Goal: Task Accomplishment & Management: Complete application form

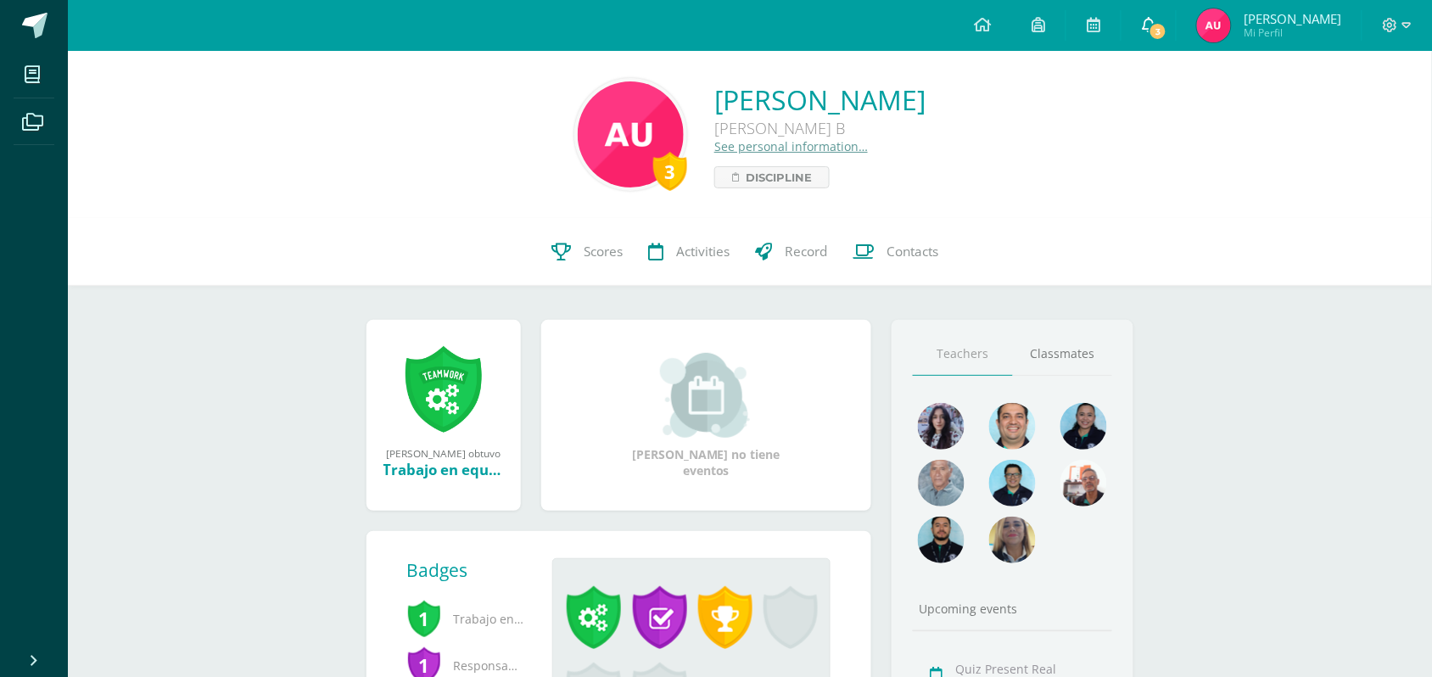
click at [1159, 14] on link "3" at bounding box center [1149, 25] width 54 height 51
click at [998, 25] on link at bounding box center [983, 25] width 58 height 51
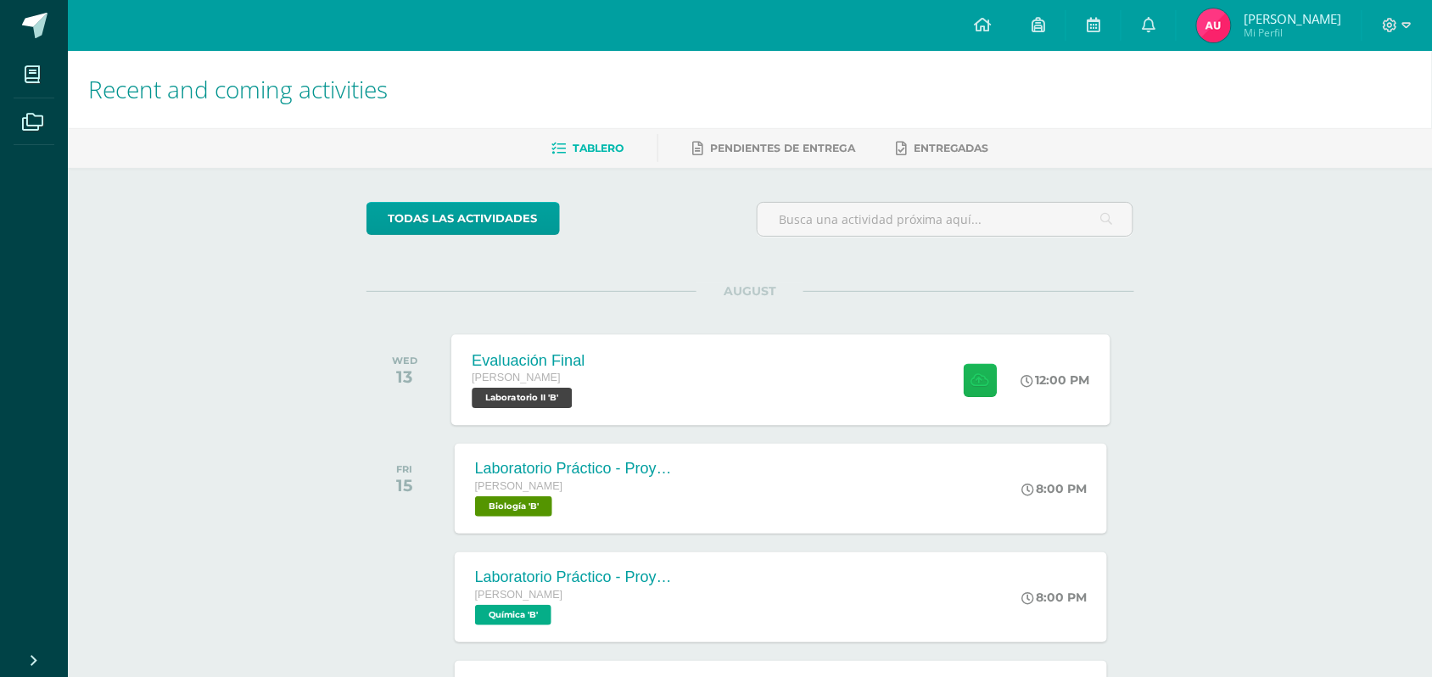
click at [971, 366] on button at bounding box center [980, 379] width 33 height 33
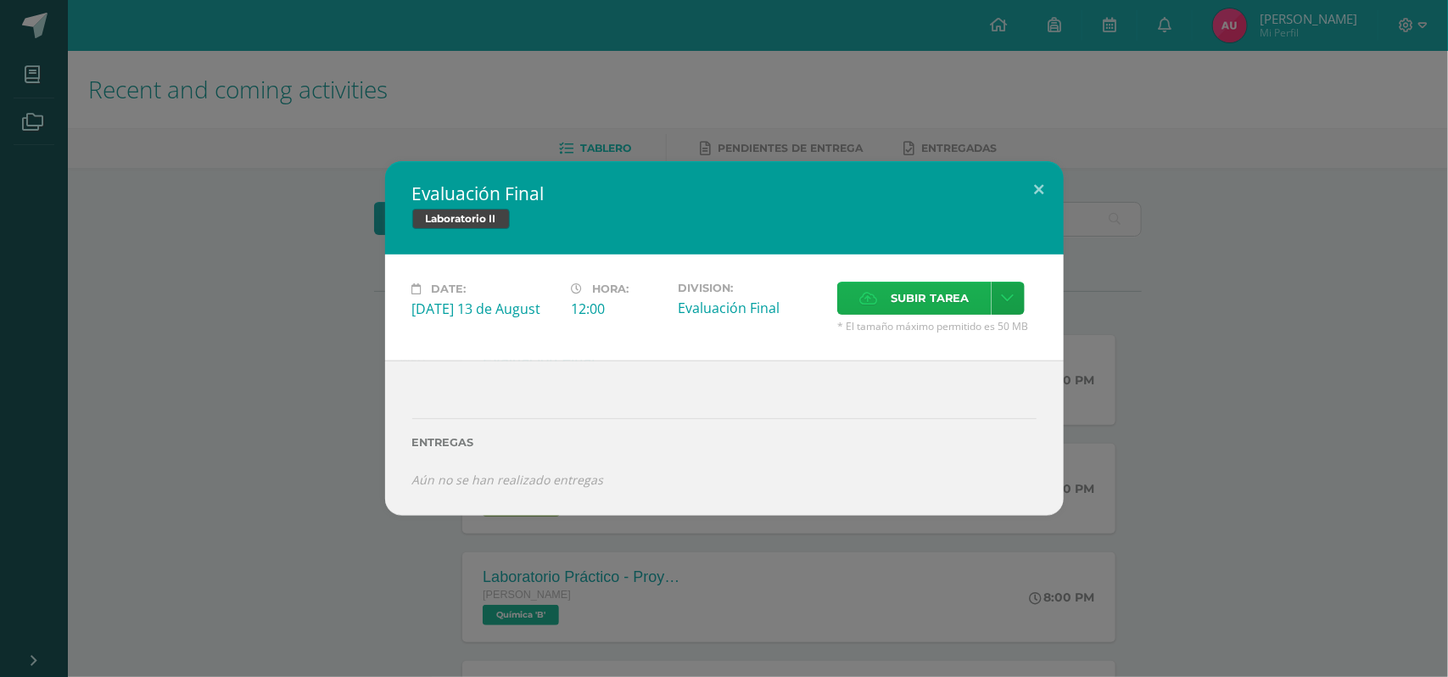
drag, startPoint x: 913, startPoint y: 316, endPoint x: 929, endPoint y: 298, distance: 24.7
click at [914, 316] on div "Subir tarea" at bounding box center [936, 300] width 199 height 37
click at [929, 298] on span "Subir tarea" at bounding box center [930, 298] width 79 height 31
click at [0, 0] on input "Subir tarea" at bounding box center [0, 0] width 0 height 0
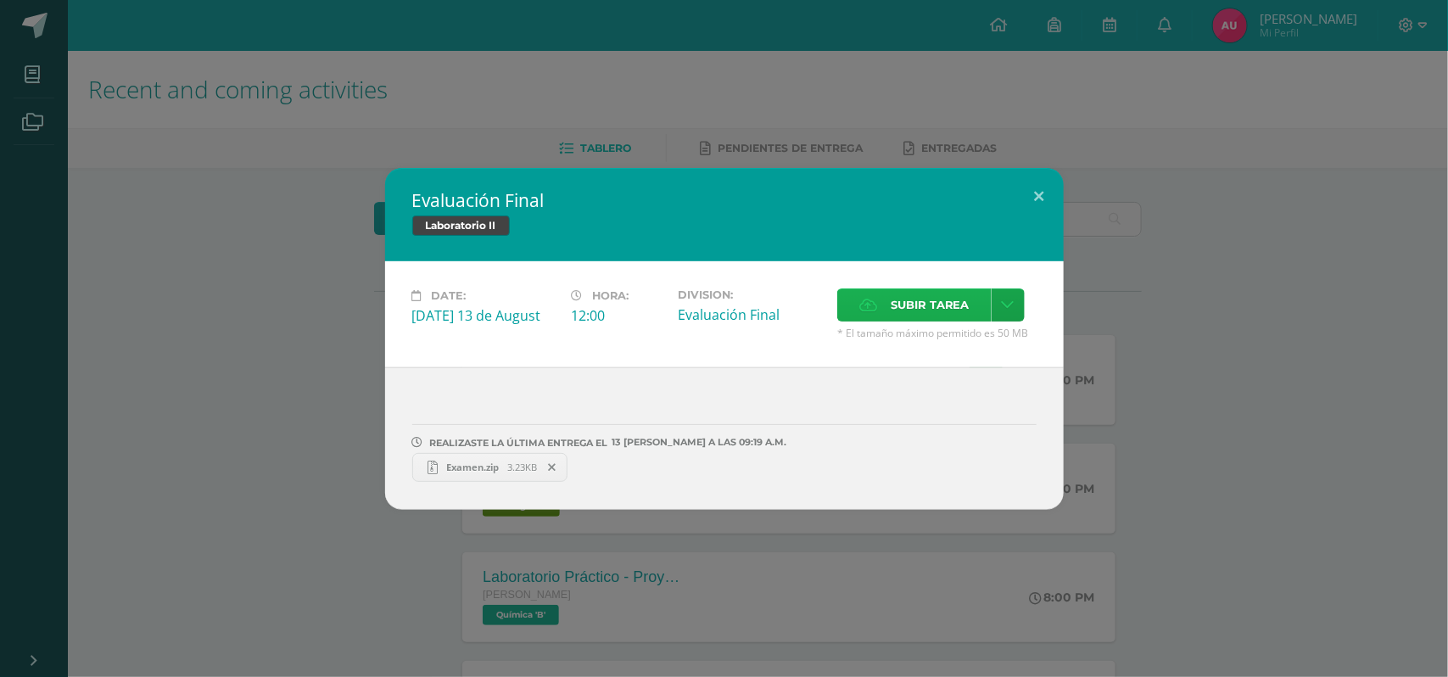
click at [942, 307] on span "Subir tarea" at bounding box center [930, 304] width 79 height 31
click at [0, 0] on input "Subir tarea" at bounding box center [0, 0] width 0 height 0
click at [1182, 424] on div "Evaluación Final Laboratorio II Date: [DATE] 13 de August Hora: 12:00 Division:…" at bounding box center [724, 339] width 1435 height 342
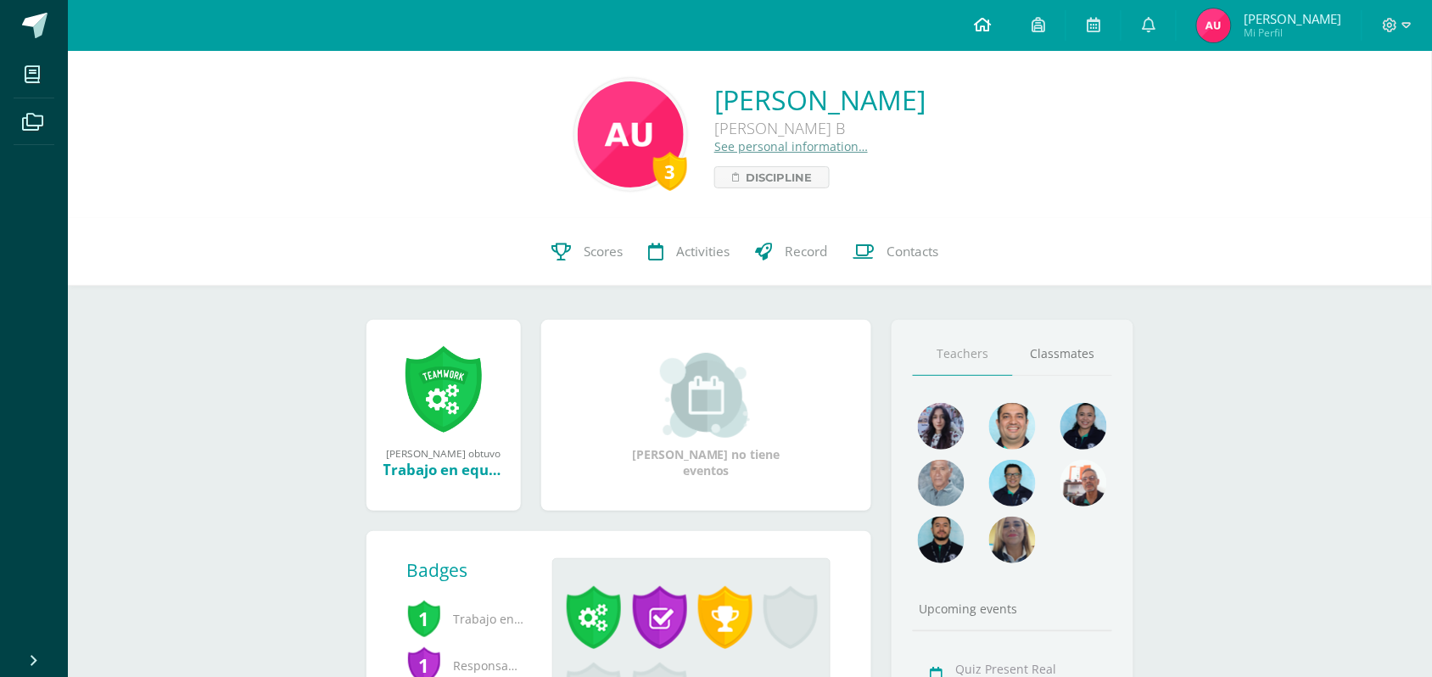
click at [1011, 35] on link at bounding box center [983, 25] width 58 height 51
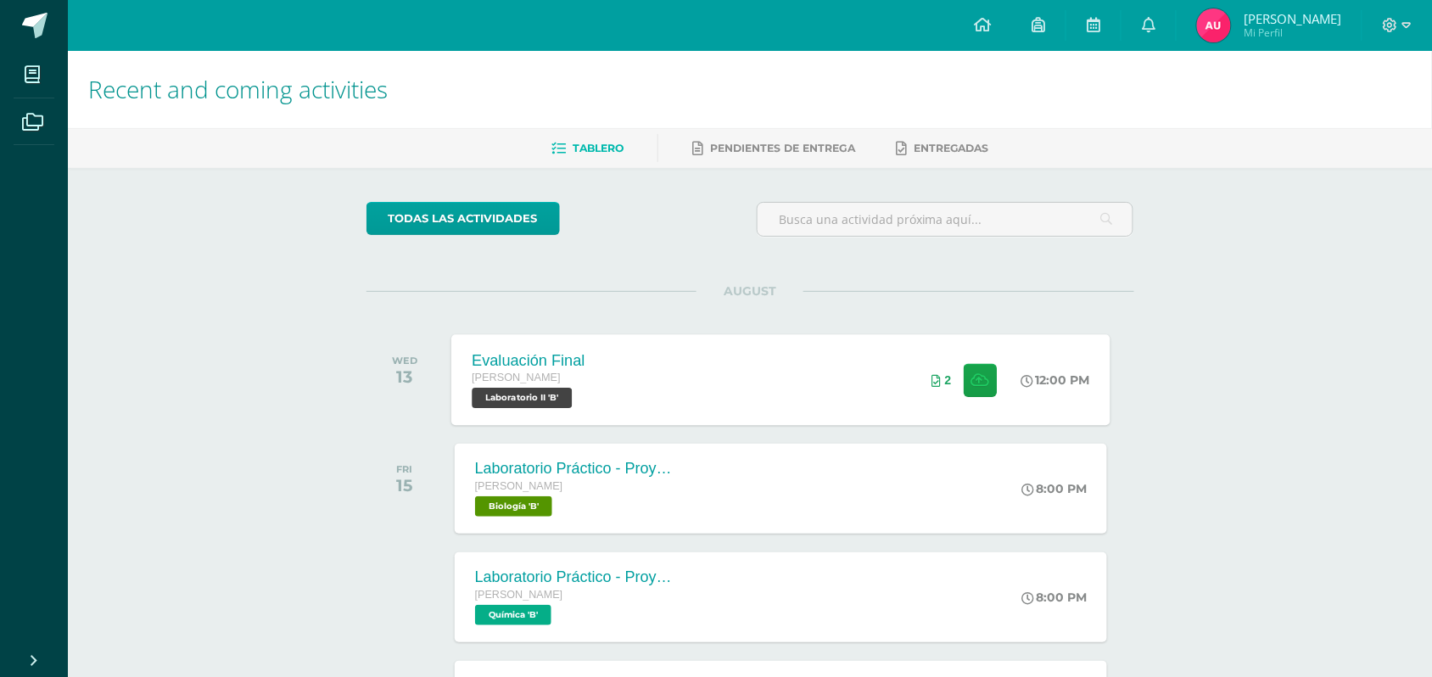
click at [858, 403] on div "Evaluación Final Quinto Bachillerato Laboratorio II 'B' 12:00 PM 2 Evaluación F…" at bounding box center [780, 379] width 659 height 91
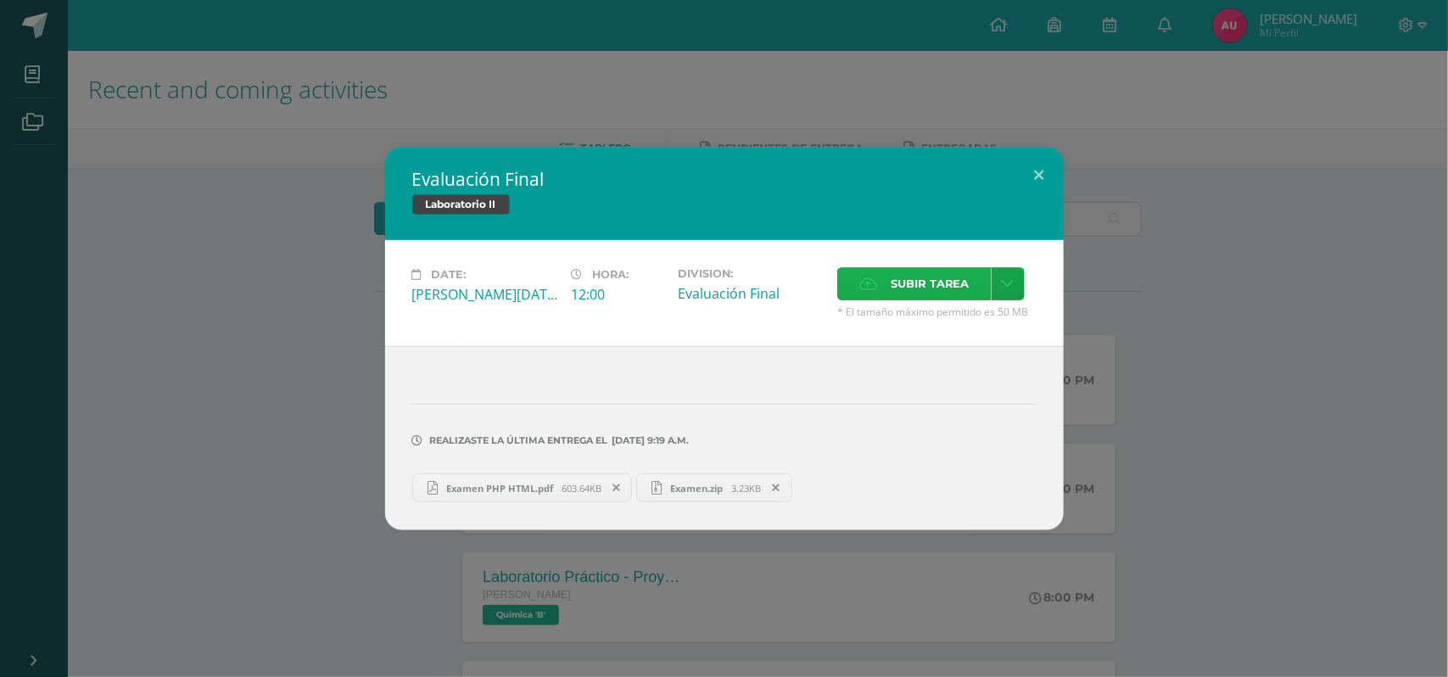
click at [917, 294] on span "Subir tarea" at bounding box center [930, 283] width 79 height 31
click at [0, 0] on input "Subir tarea" at bounding box center [0, 0] width 0 height 0
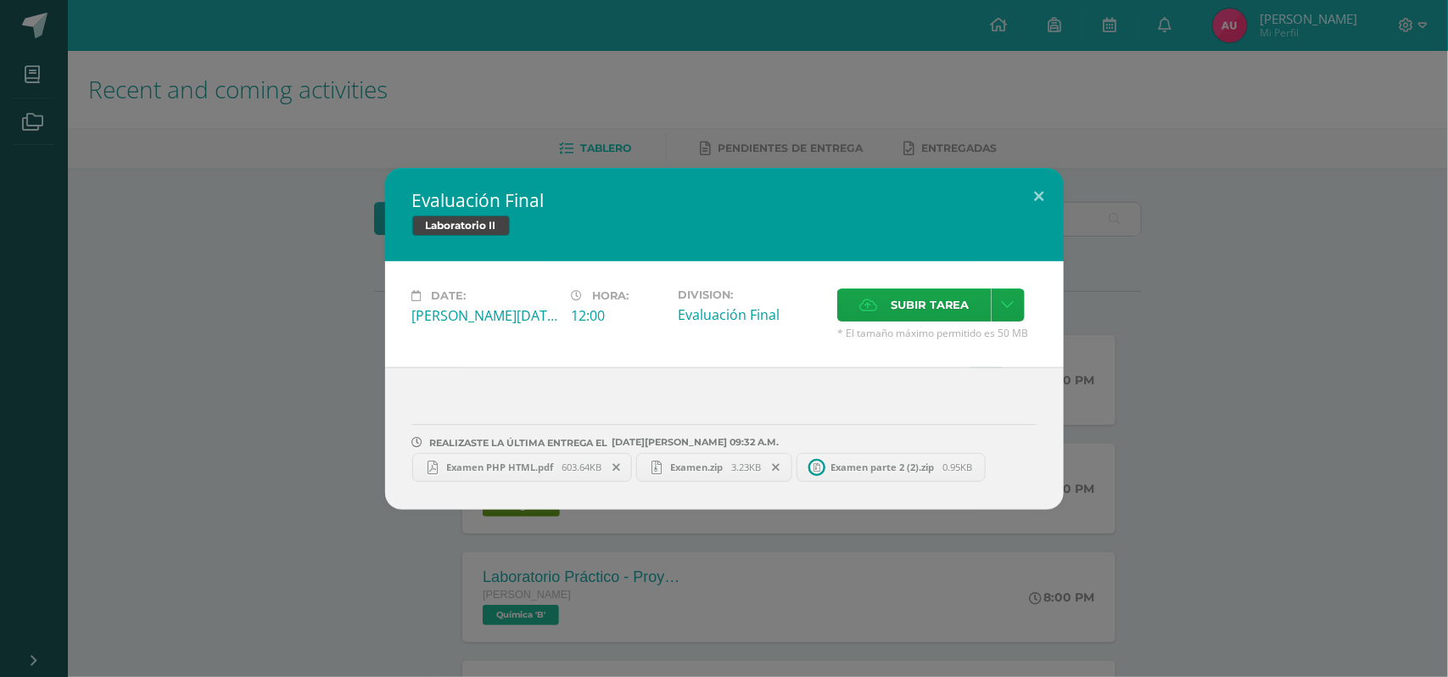
click at [1121, 435] on div "Evaluación Final Laboratorio II Date: [DATE] 13 de August Hora: 12:00 Division:…" at bounding box center [724, 339] width 1435 height 342
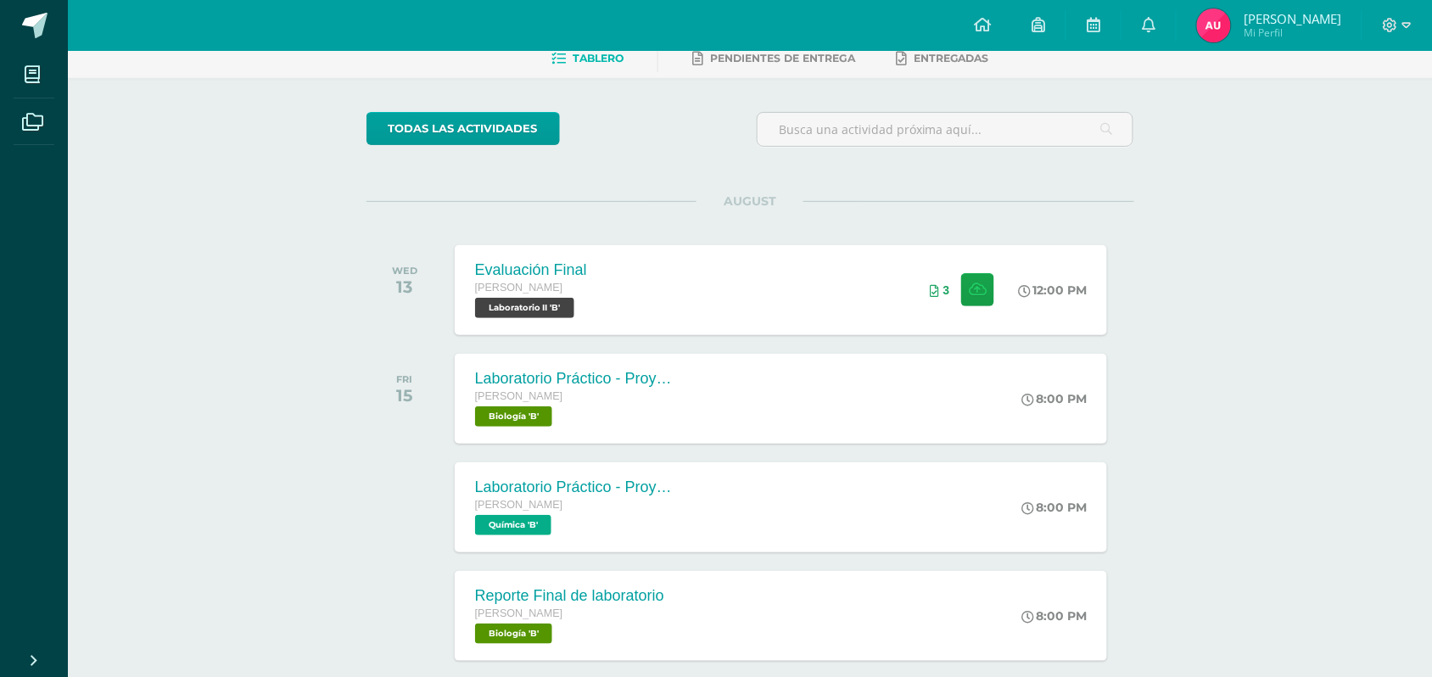
scroll to position [106, 0]
